Goal: Task Accomplishment & Management: Manage account settings

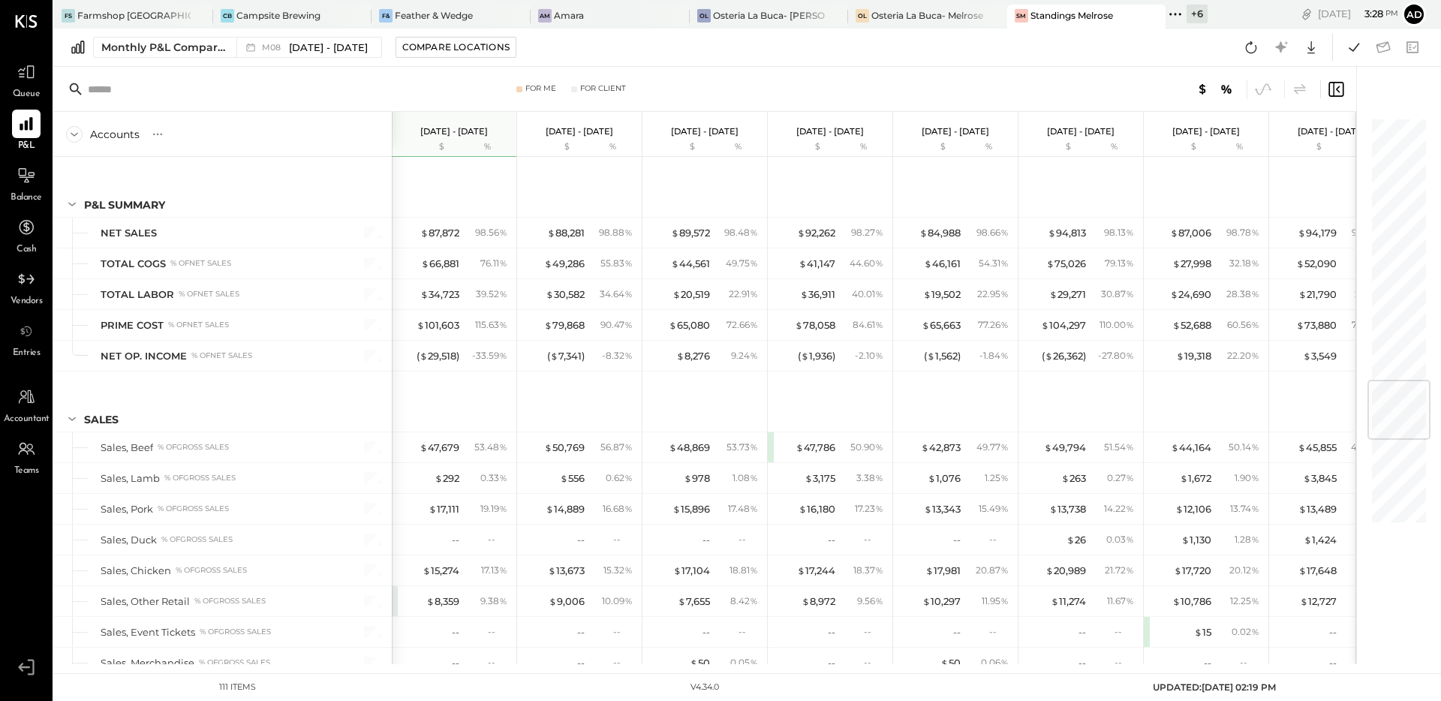
scroll to position [2235, 0]
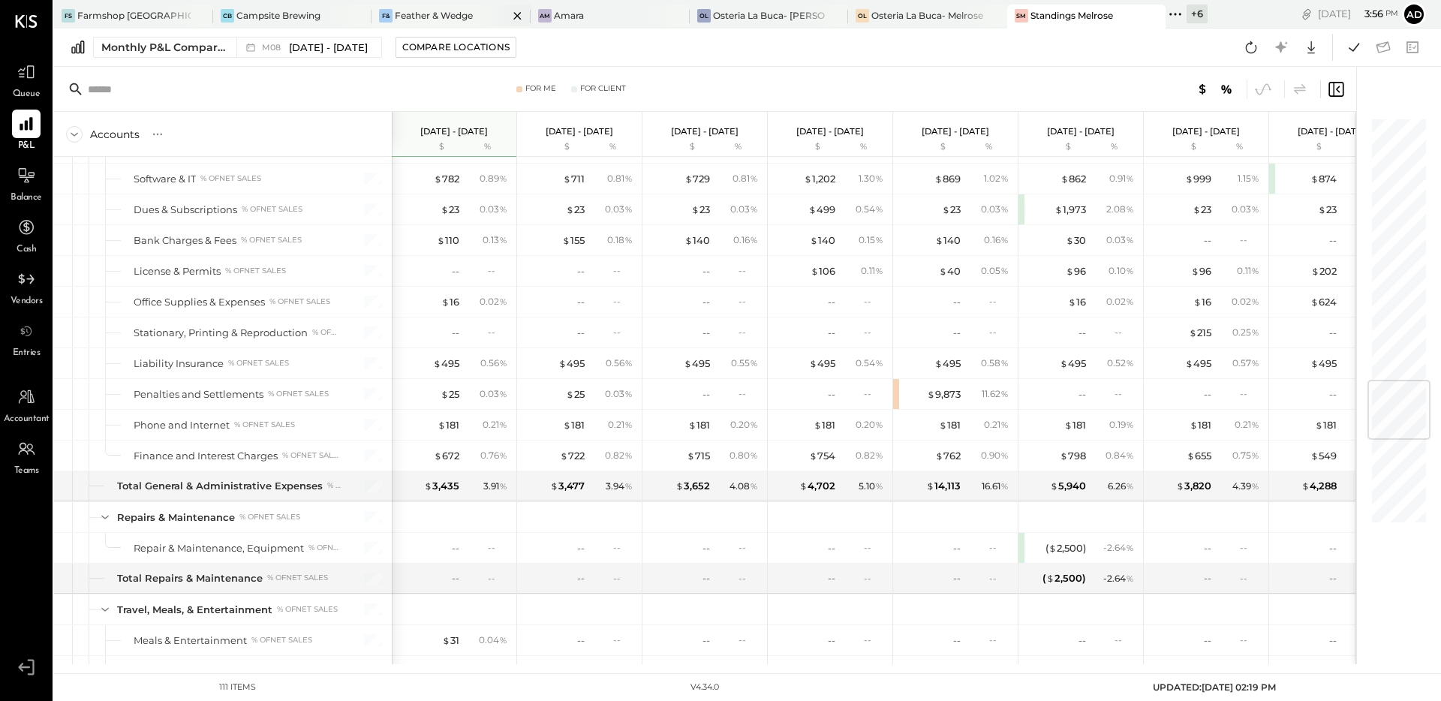
click at [410, 17] on div "Feather & Wedge" at bounding box center [434, 15] width 78 height 13
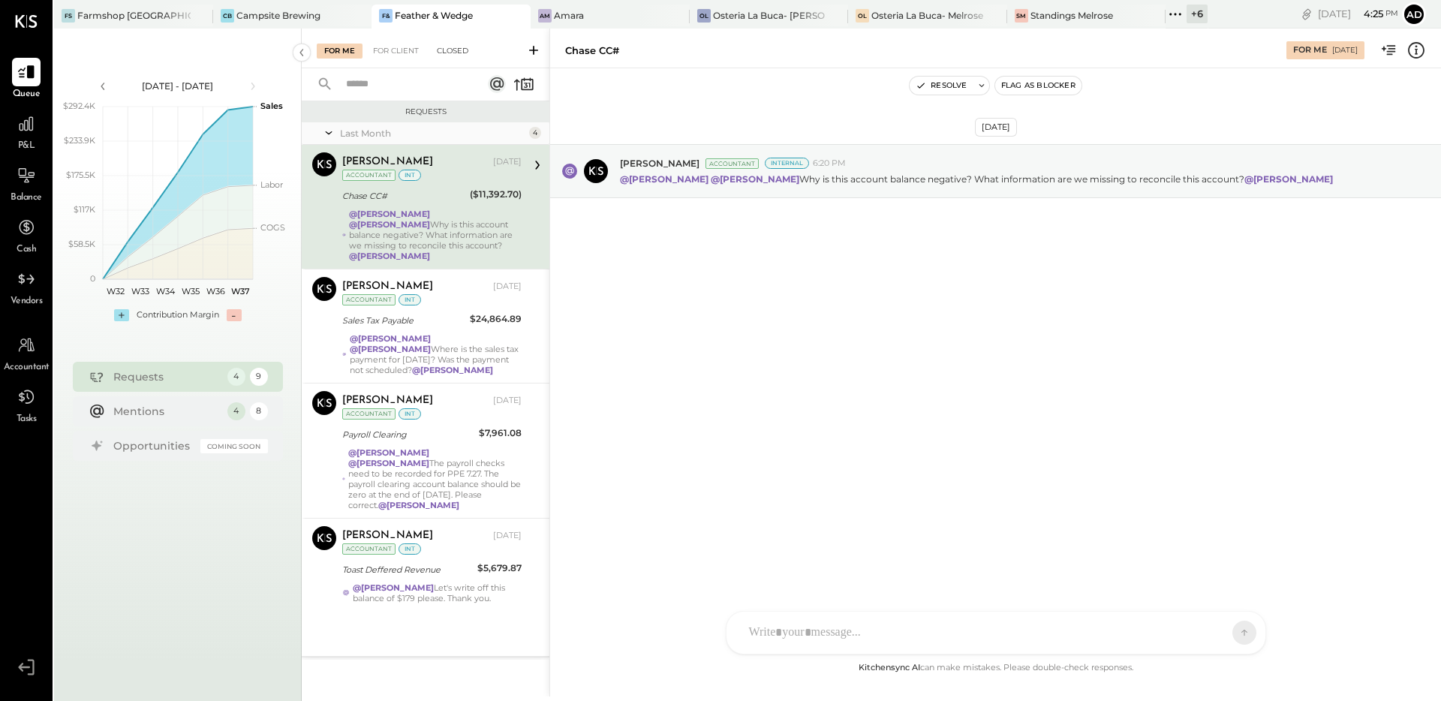
click at [455, 52] on div "Closed" at bounding box center [452, 51] width 47 height 15
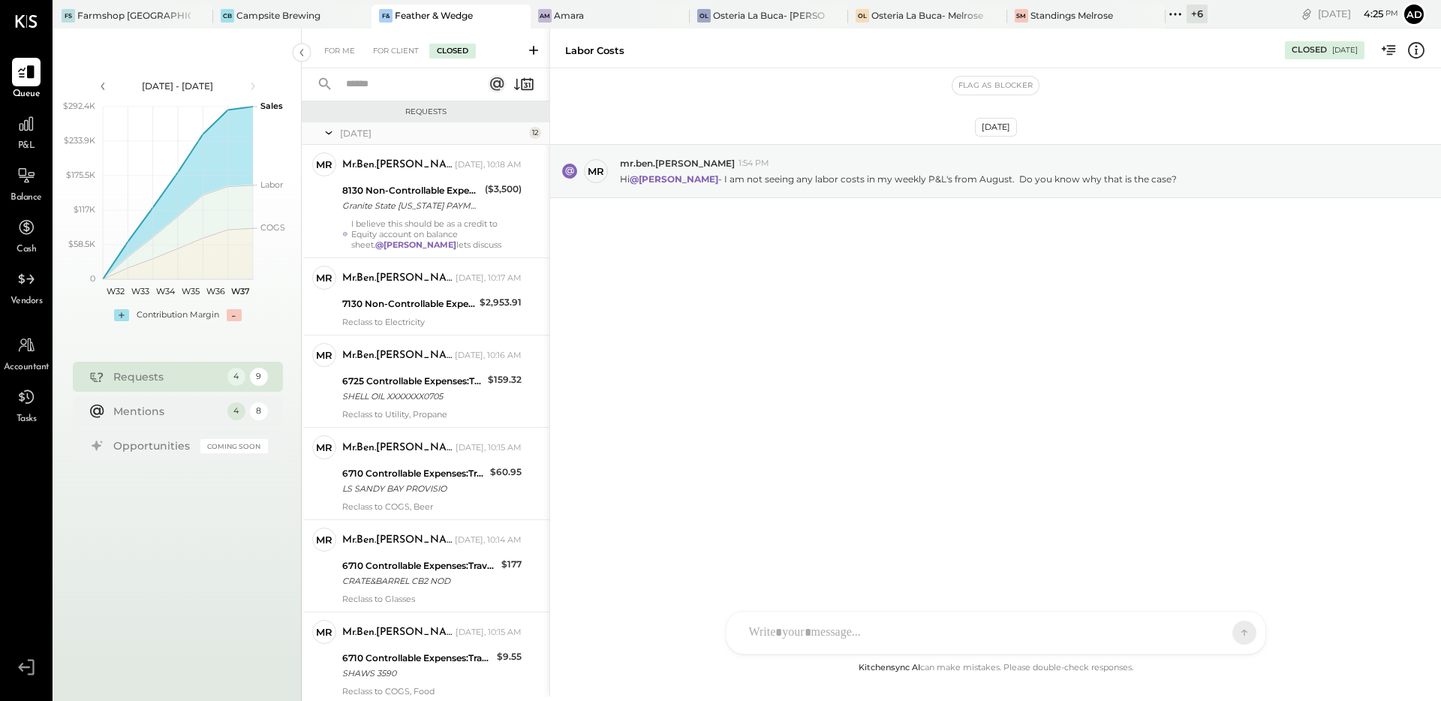
click at [326, 133] on icon at bounding box center [328, 133] width 15 height 38
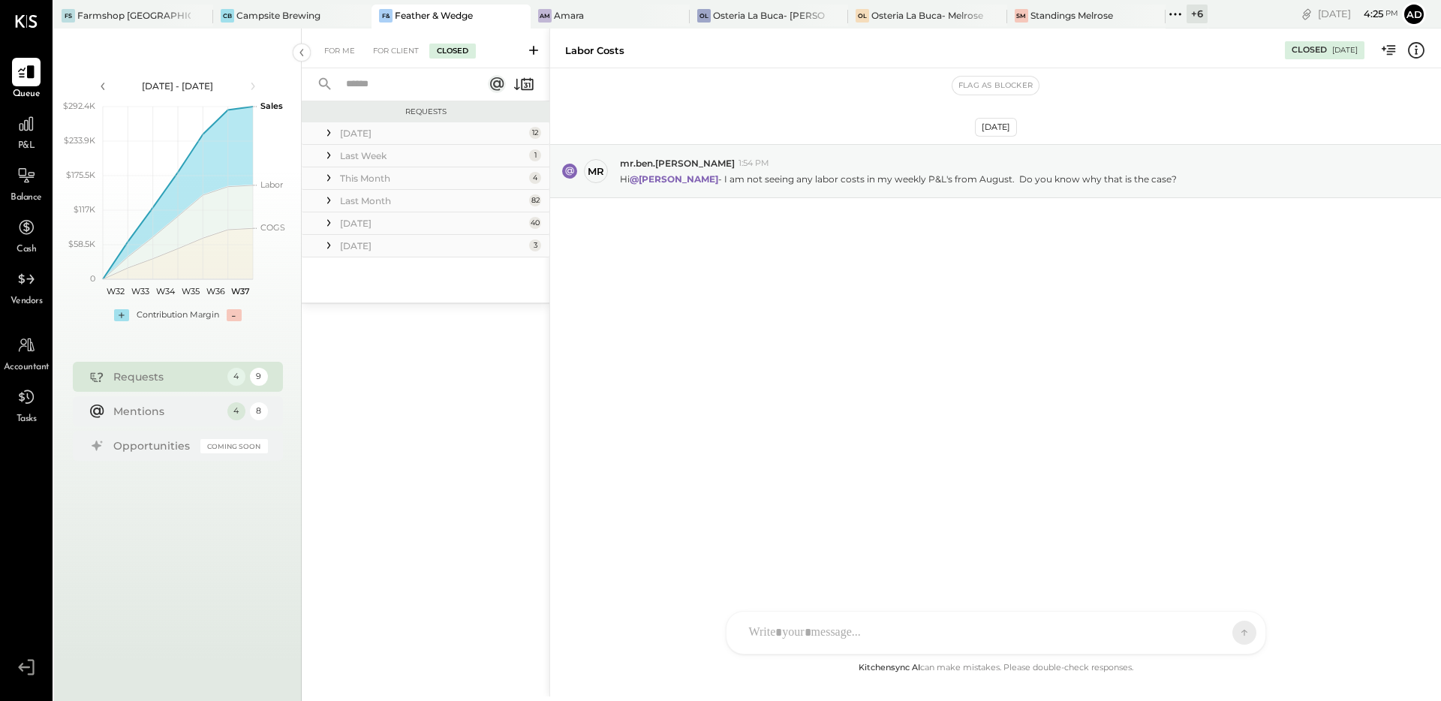
click at [326, 158] on icon at bounding box center [328, 155] width 15 height 15
click at [329, 156] on icon at bounding box center [329, 155] width 7 height 3
click at [328, 180] on icon at bounding box center [328, 178] width 3 height 7
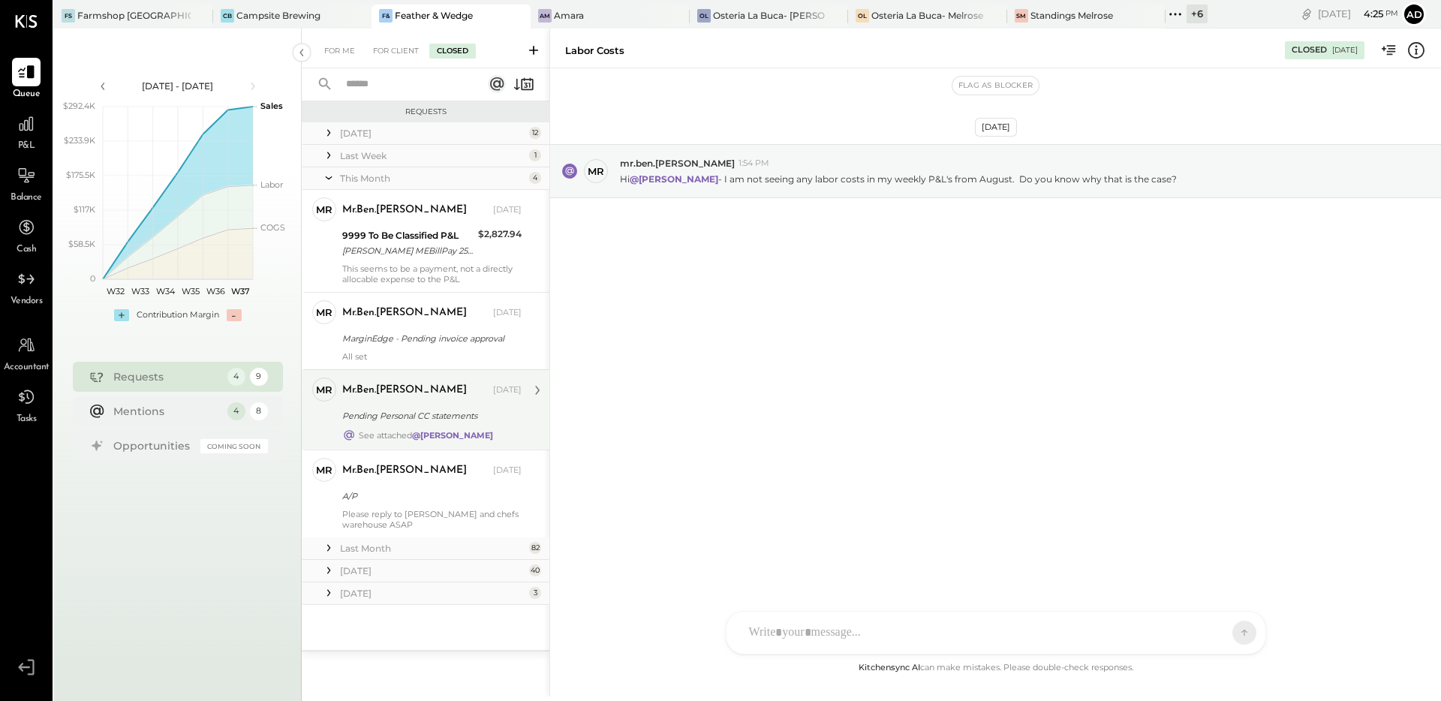
click at [414, 405] on div "mr.ben.[PERSON_NAME] [DATE] Pending Personal CC statements See attached @[PERSO…" at bounding box center [431, 409] width 179 height 65
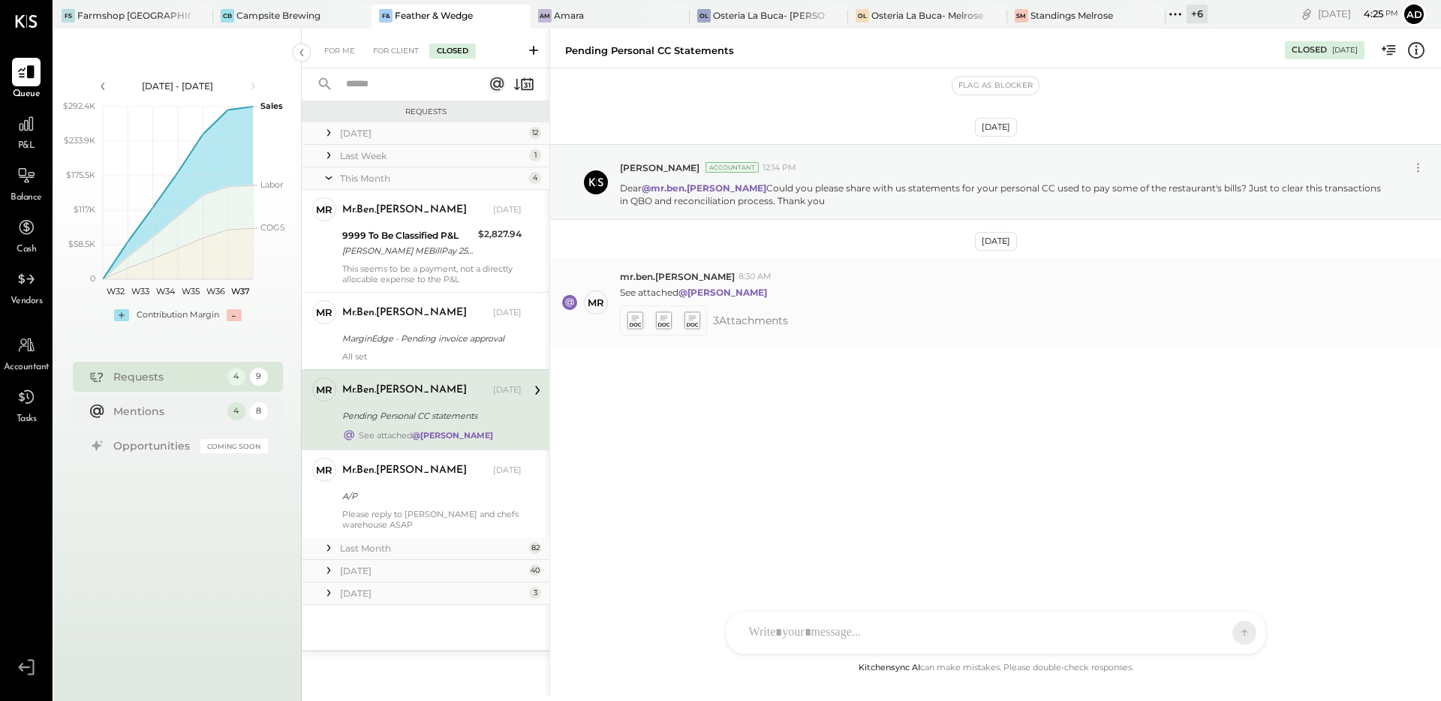
click at [638, 314] on icon at bounding box center [635, 319] width 16 height 17
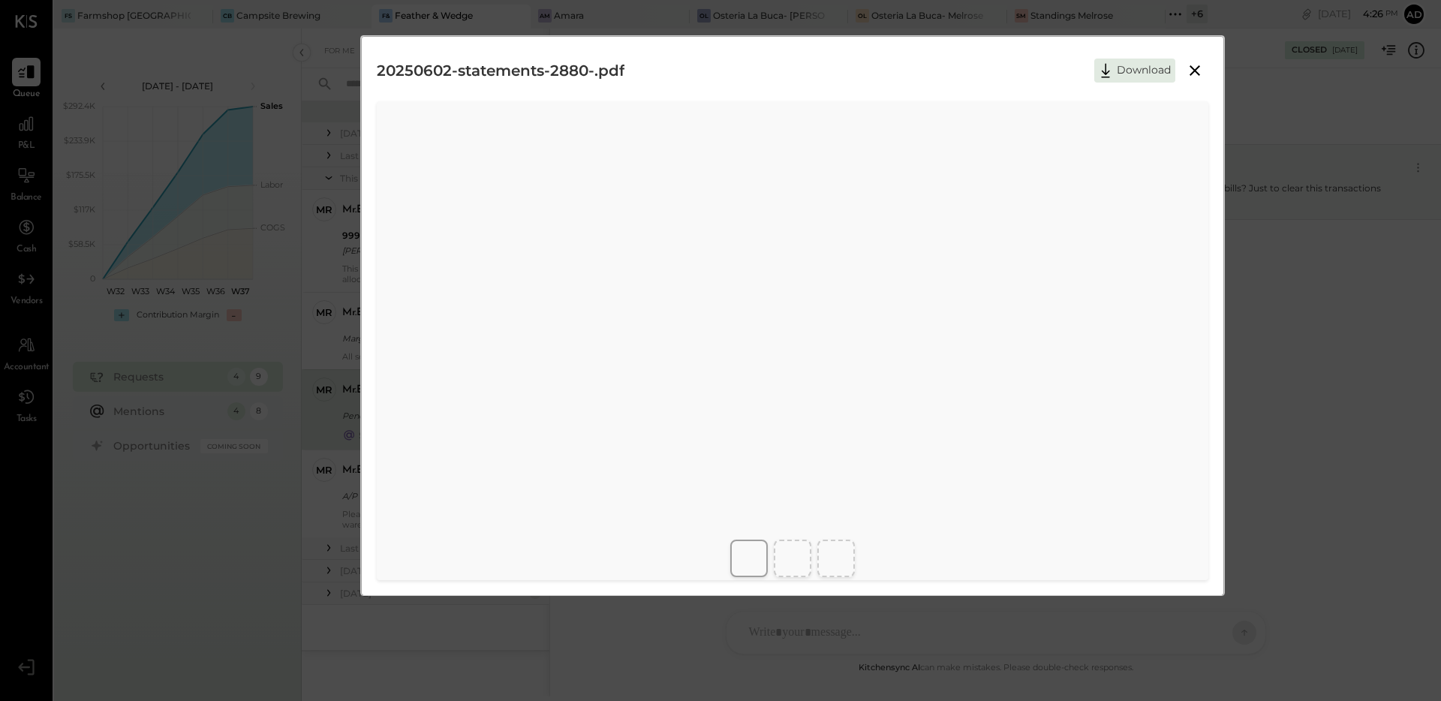
click at [1119, 68] on button "Download" at bounding box center [1134, 71] width 81 height 24
click at [1196, 71] on icon at bounding box center [1195, 71] width 18 height 18
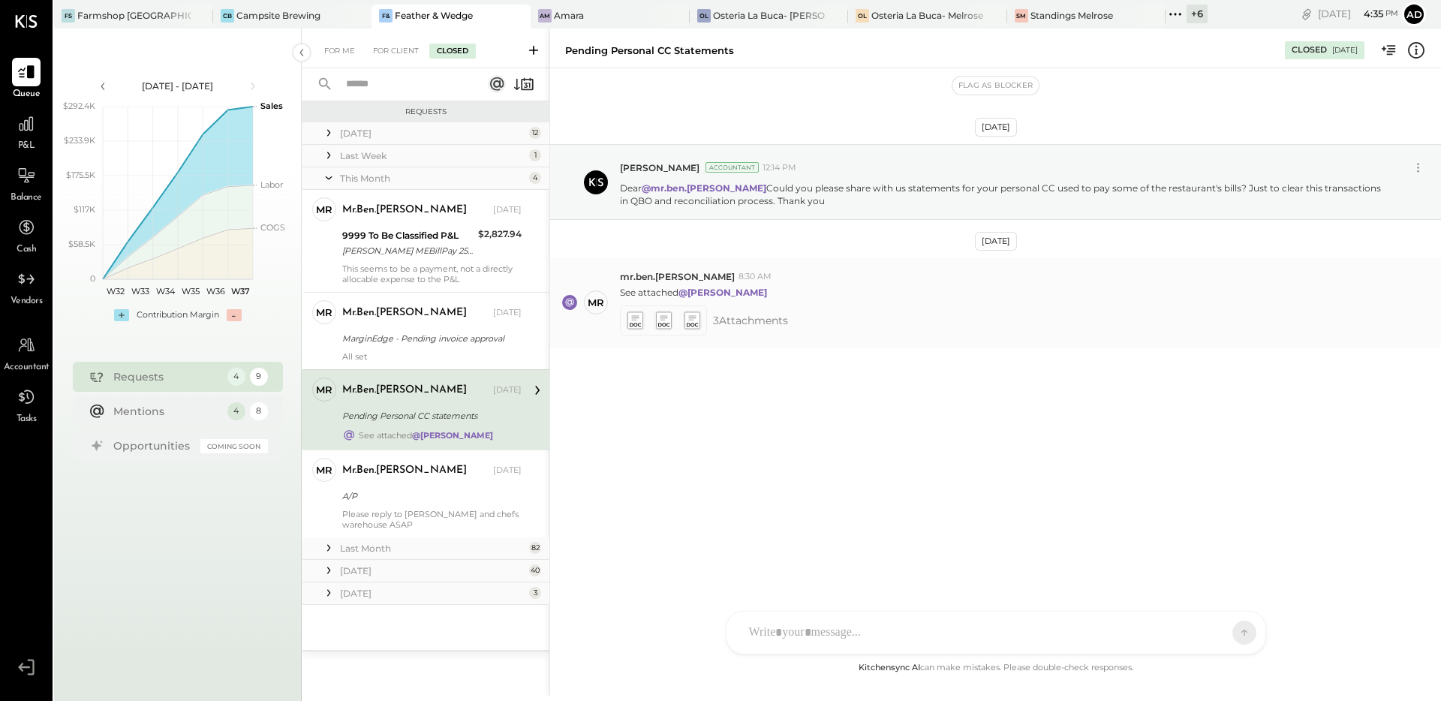
click at [639, 320] on icon at bounding box center [635, 319] width 16 height 17
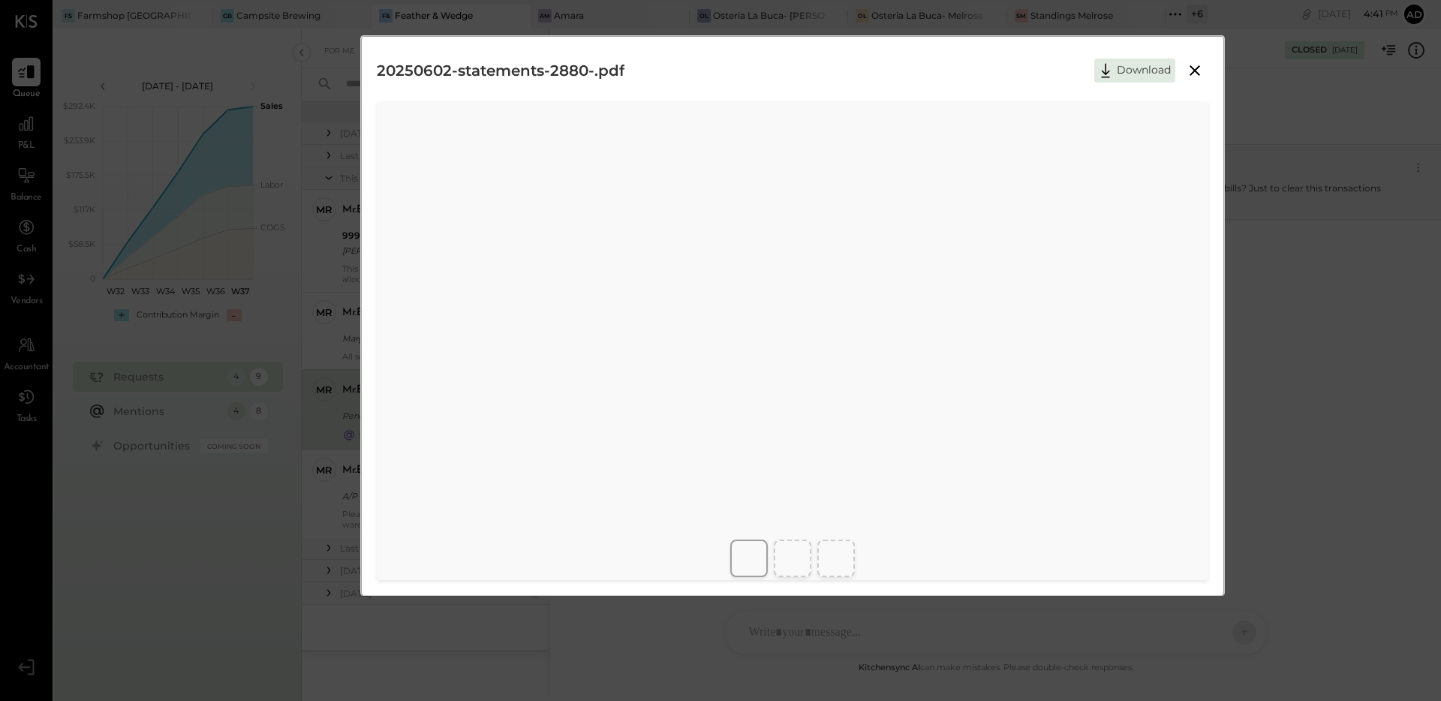
click at [1198, 69] on icon at bounding box center [1195, 71] width 18 height 18
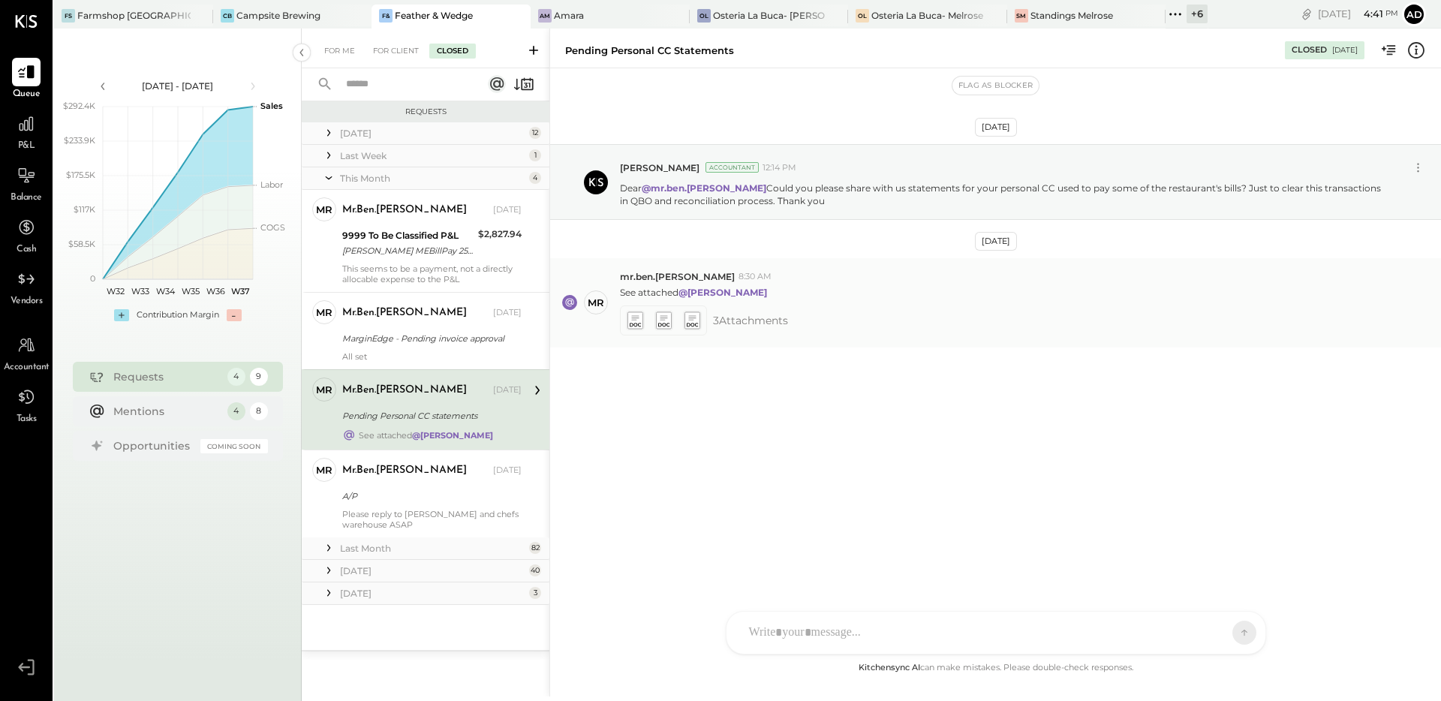
click at [665, 324] on icon at bounding box center [663, 325] width 11 height 4
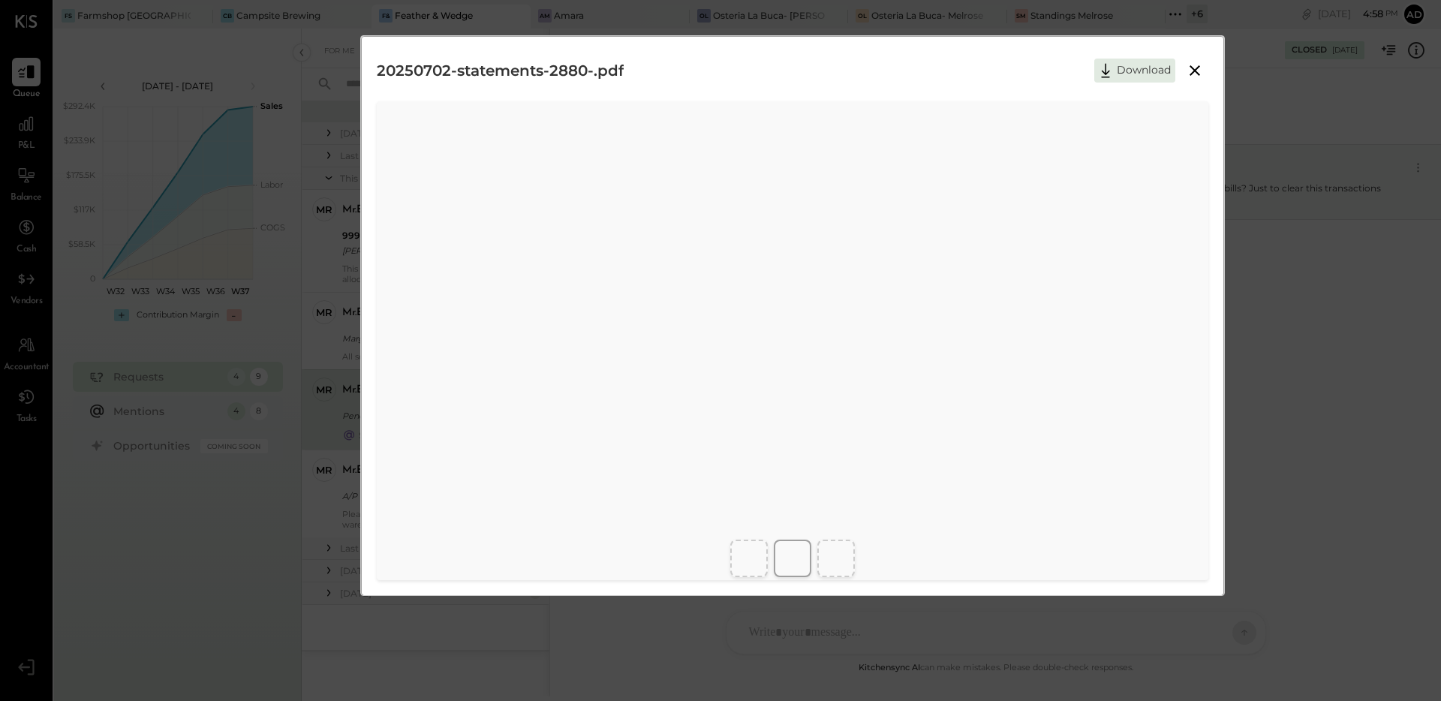
click at [1186, 66] on icon at bounding box center [1195, 71] width 18 height 18
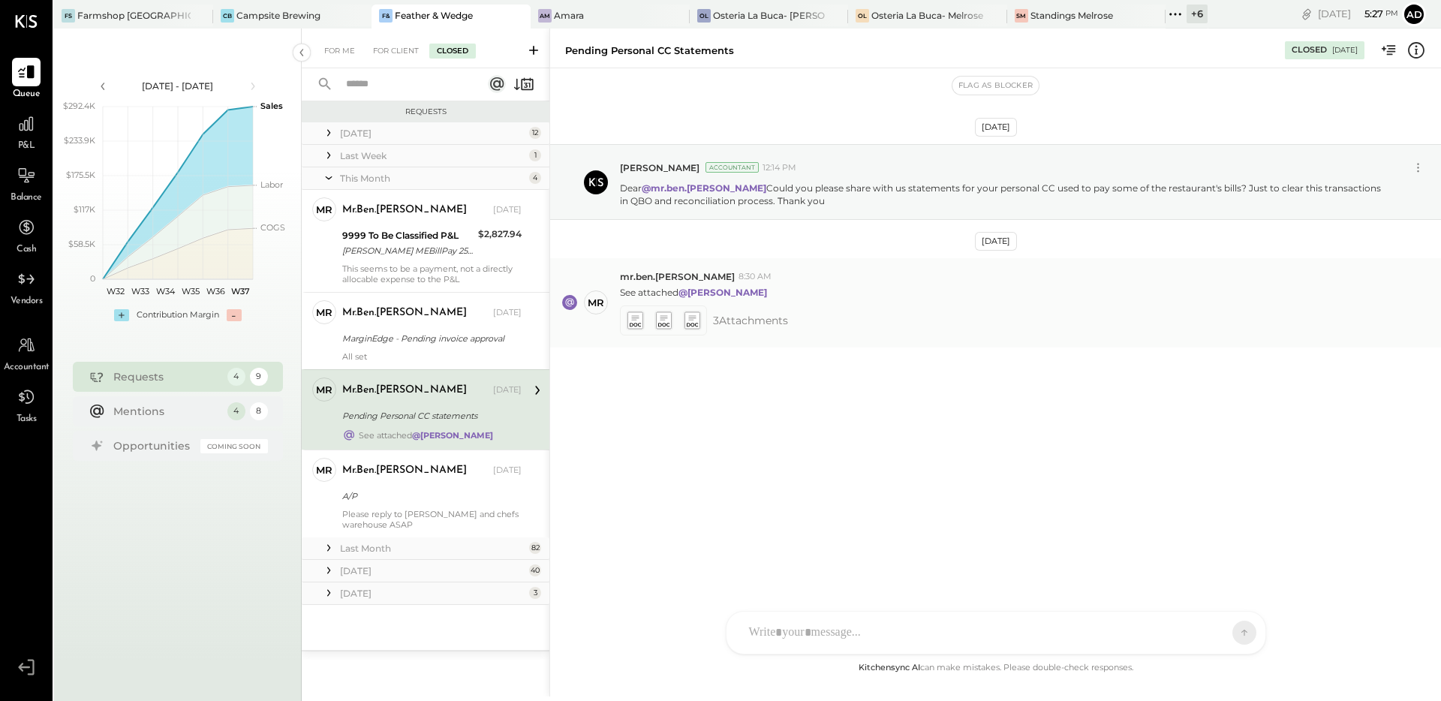
click at [635, 324] on icon at bounding box center [635, 319] width 16 height 17
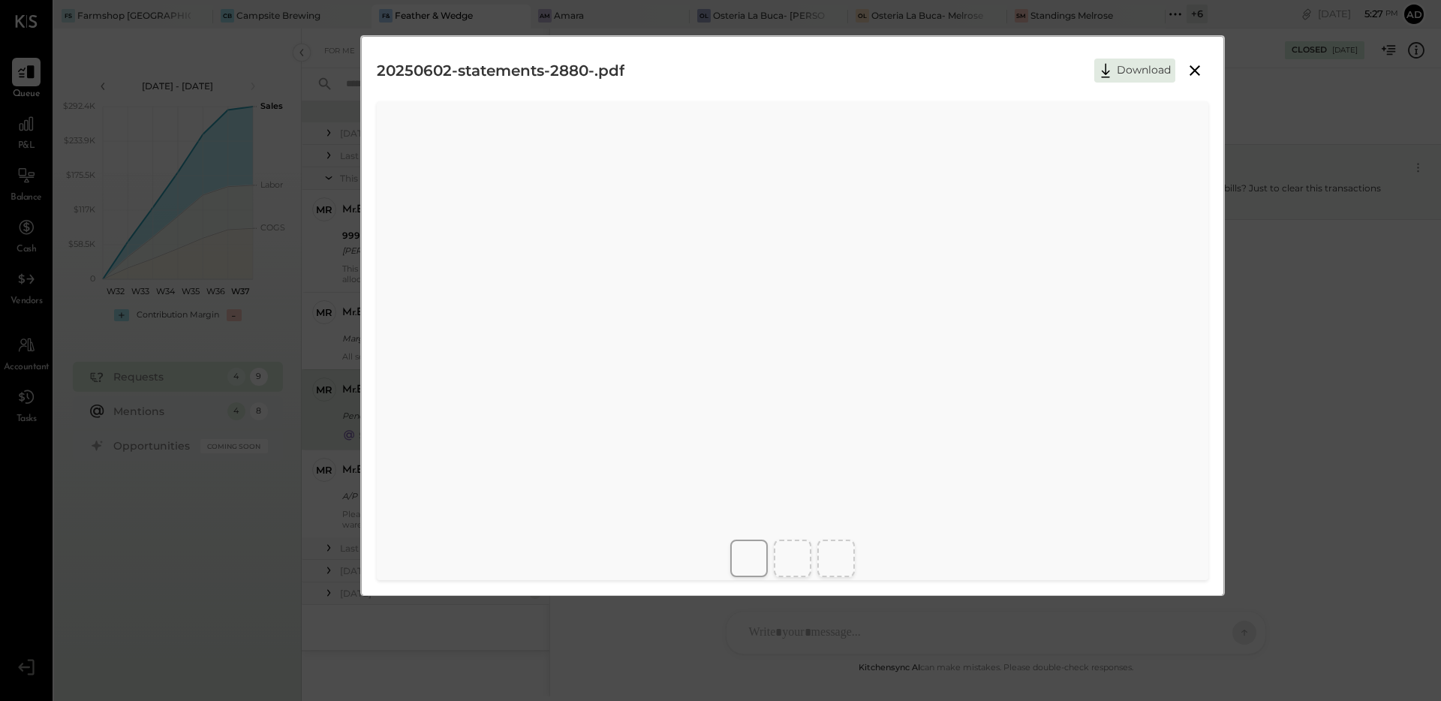
click at [1195, 71] on icon at bounding box center [1194, 70] width 11 height 11
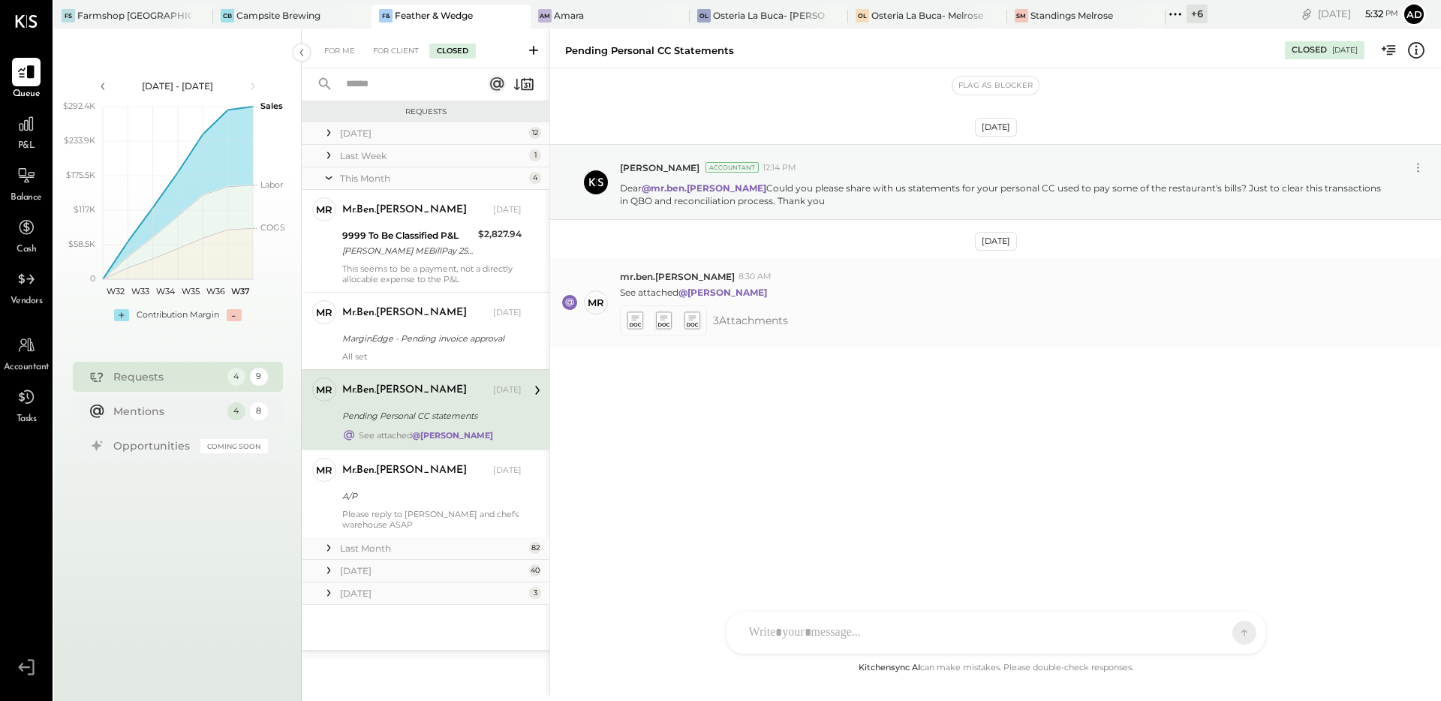
click at [693, 324] on icon at bounding box center [692, 319] width 16 height 17
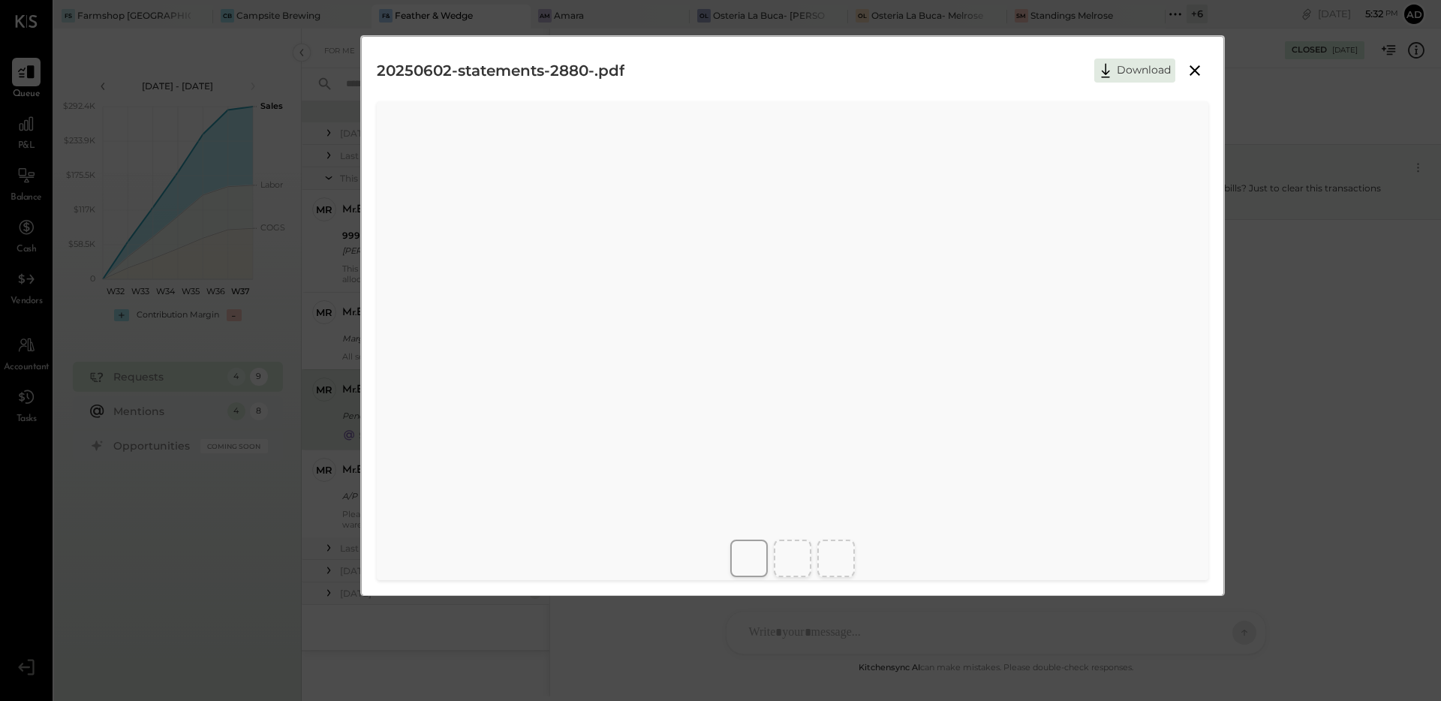
click at [1198, 68] on icon at bounding box center [1195, 71] width 18 height 18
